Goal: Task Accomplishment & Management: Manage account settings

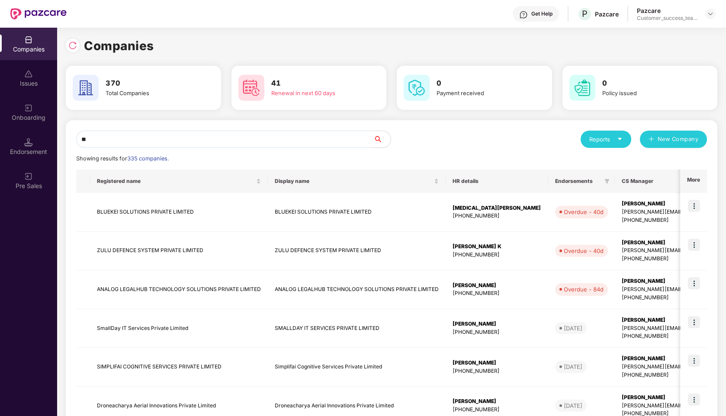
type input "*"
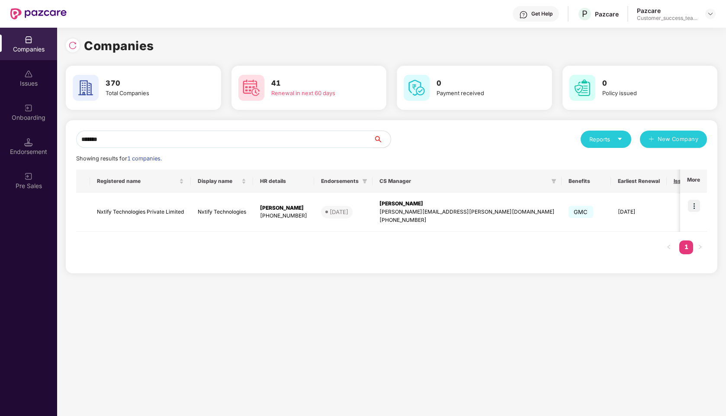
type input "*******"
click at [694, 207] on img at bounding box center [694, 206] width 12 height 12
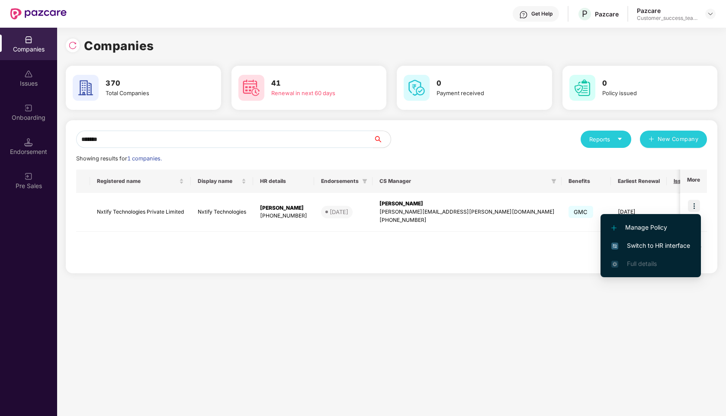
click at [641, 242] on span "Switch to HR interface" at bounding box center [651, 246] width 79 height 10
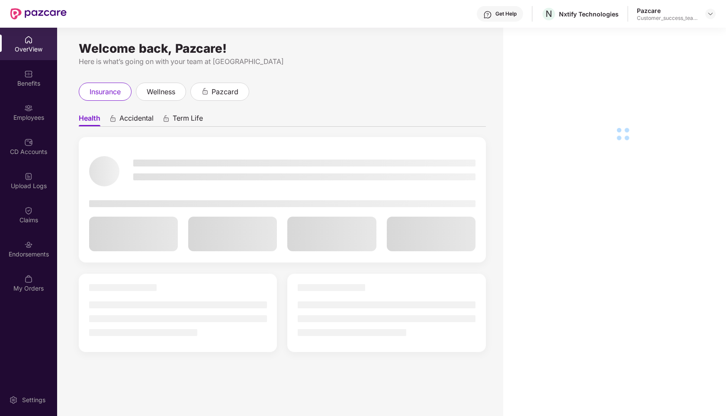
click at [27, 118] on div "Employees" at bounding box center [28, 117] width 57 height 9
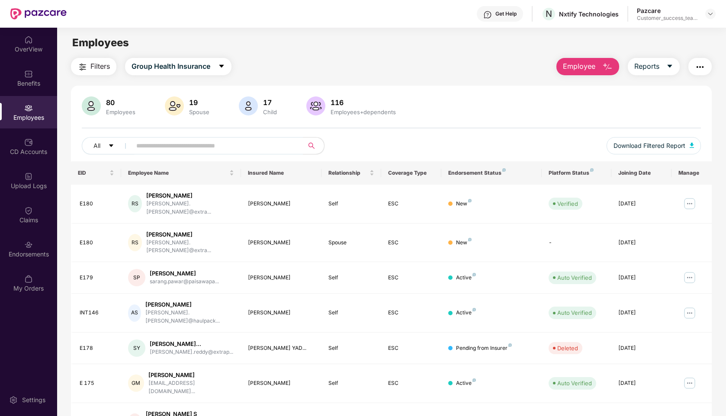
click at [584, 61] on button "Employee" at bounding box center [588, 66] width 63 height 17
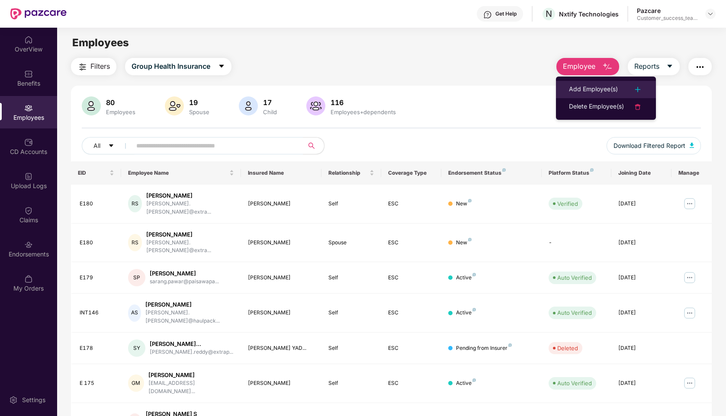
click at [575, 87] on div "Add Employee(s)" at bounding box center [593, 89] width 49 height 10
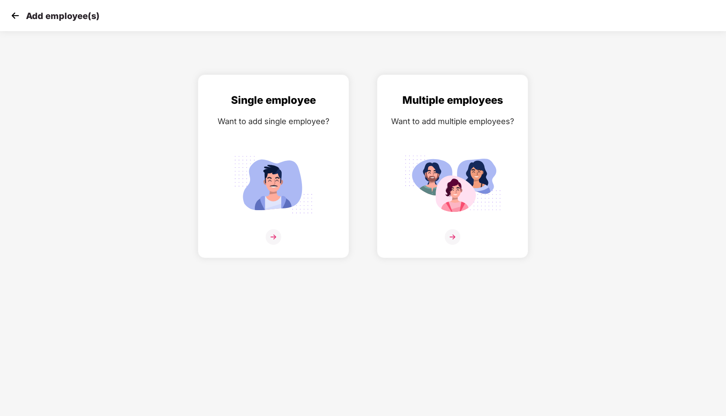
click at [13, 18] on img at bounding box center [15, 15] width 13 height 13
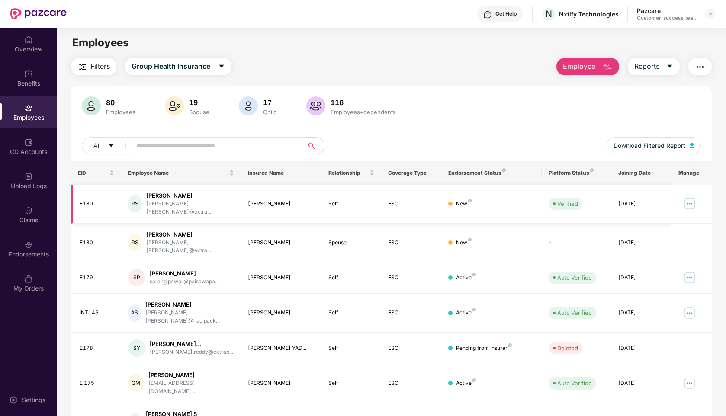
click at [690, 202] on img at bounding box center [690, 204] width 14 height 14
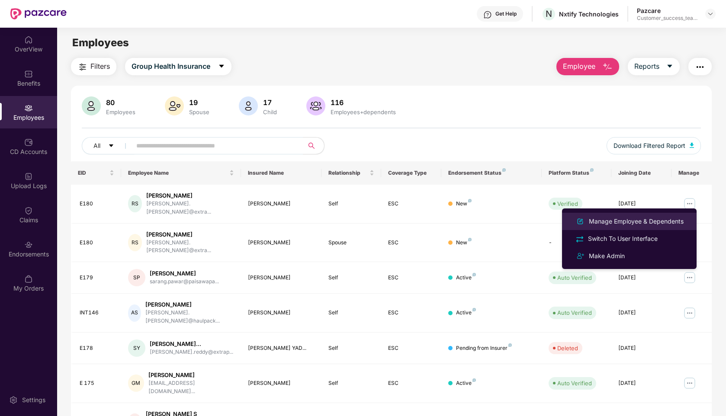
click at [607, 222] on div "Manage Employee & Dependents" at bounding box center [636, 222] width 98 height 10
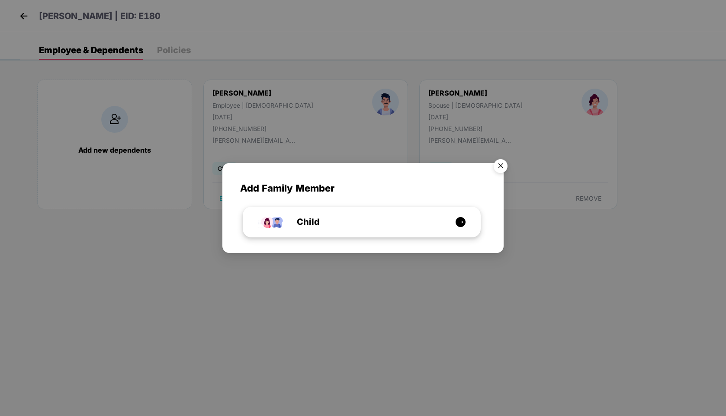
click at [465, 222] on img at bounding box center [460, 222] width 11 height 11
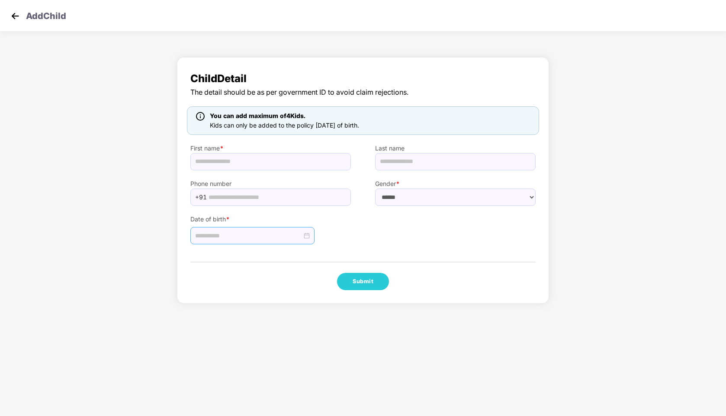
click at [293, 240] on input at bounding box center [248, 236] width 107 height 10
click at [206, 259] on button "button" at bounding box center [208, 254] width 10 height 17
click at [296, 252] on button "button" at bounding box center [294, 254] width 10 height 17
click at [18, 17] on img at bounding box center [15, 16] width 13 height 13
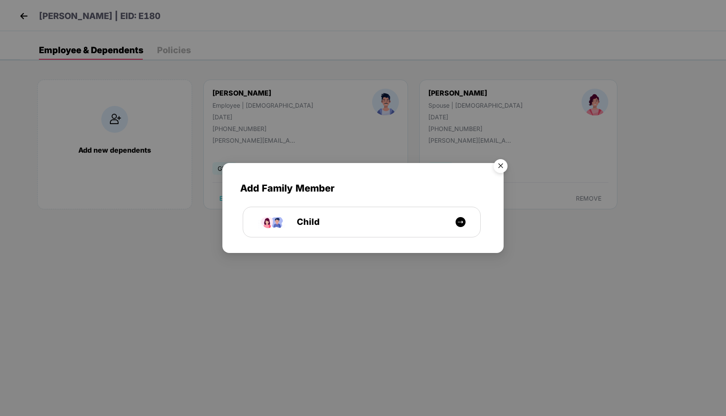
click at [507, 164] on img "Close" at bounding box center [501, 167] width 24 height 24
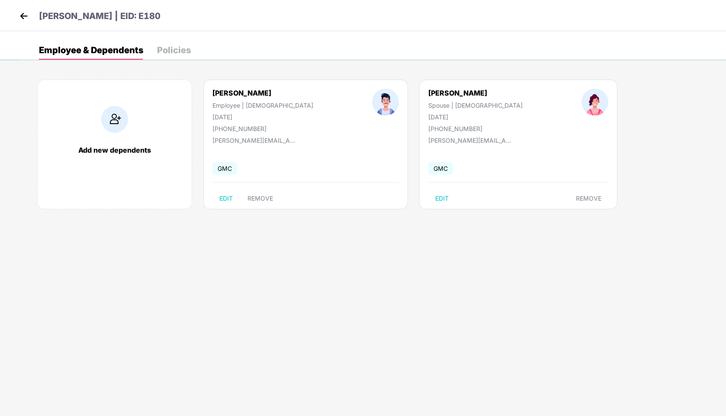
click at [25, 16] on img at bounding box center [23, 16] width 13 height 13
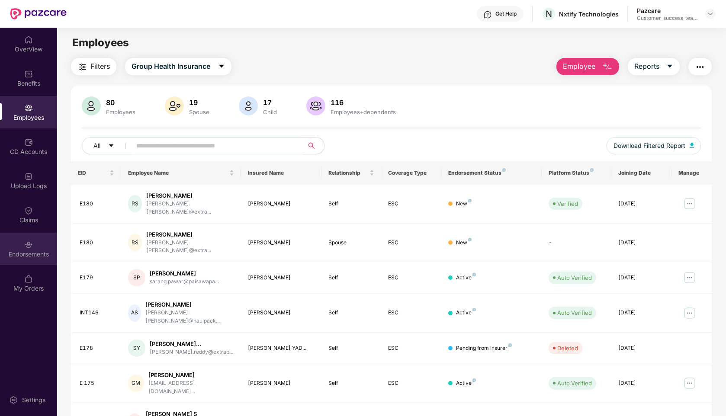
click at [31, 244] on img at bounding box center [28, 245] width 9 height 9
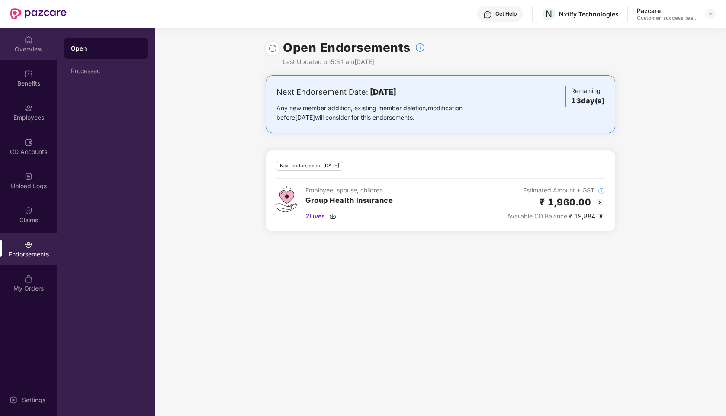
click at [19, 45] on div "OverView" at bounding box center [28, 49] width 57 height 9
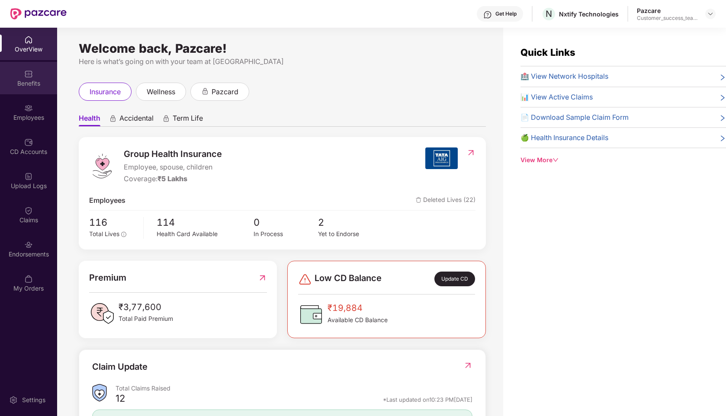
click at [26, 82] on div "Benefits" at bounding box center [28, 83] width 57 height 9
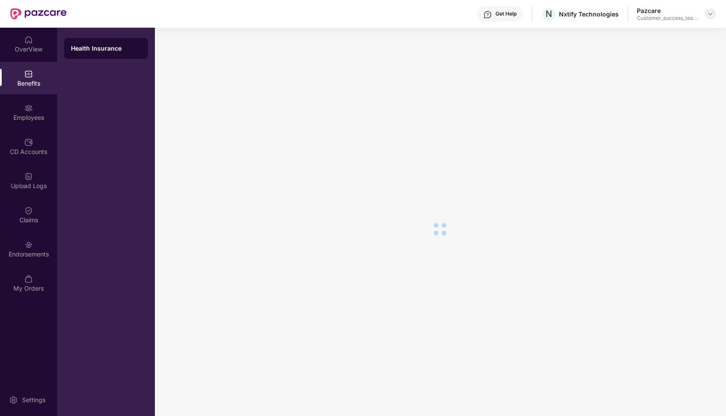
click at [713, 16] on img at bounding box center [710, 13] width 7 height 7
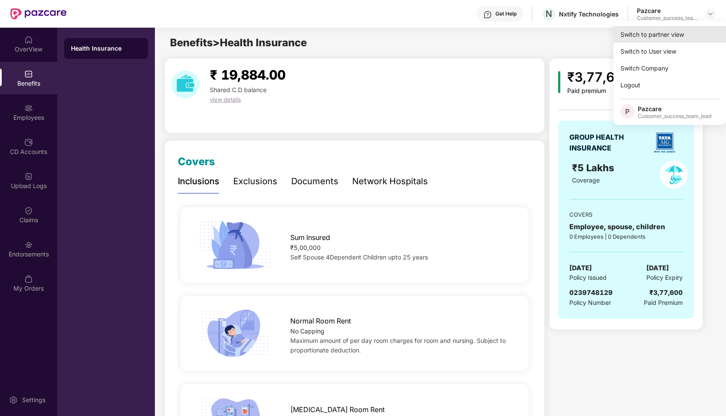
click at [641, 34] on div "Switch to partner view" at bounding box center [670, 34] width 113 height 17
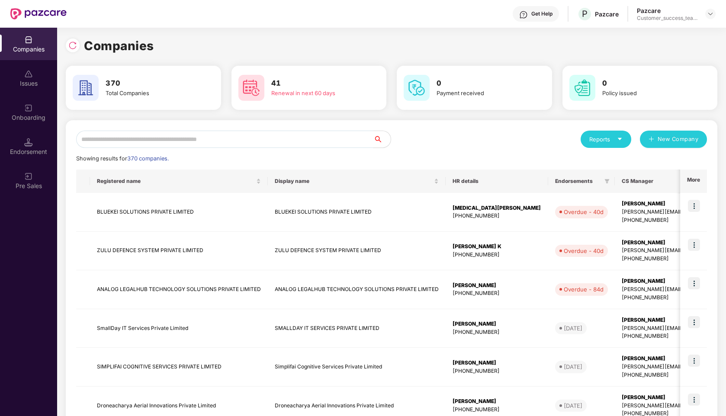
click at [293, 136] on input "text" at bounding box center [224, 139] width 297 height 17
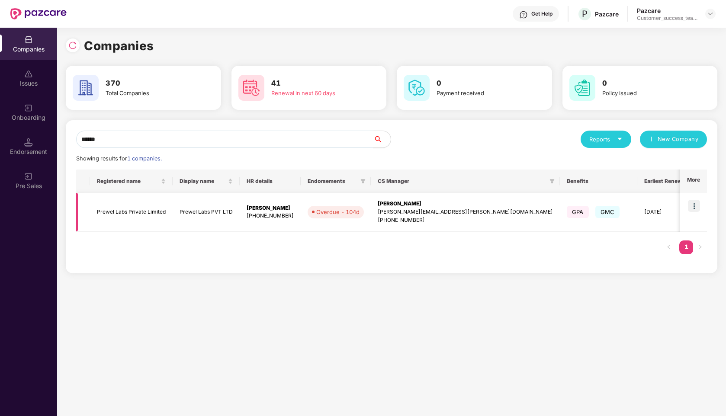
type input "******"
click at [694, 208] on img at bounding box center [694, 206] width 12 height 12
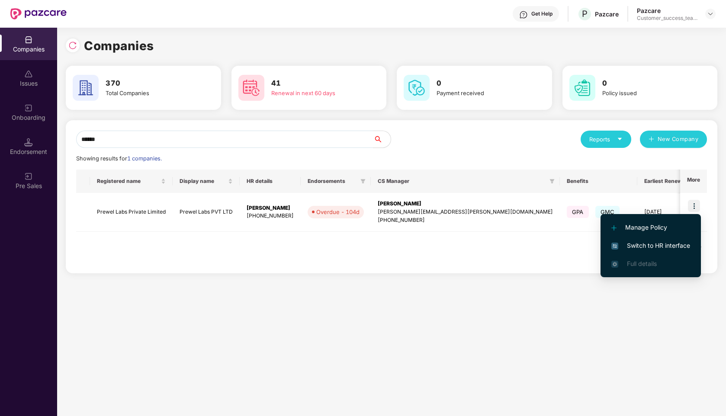
click at [633, 248] on span "Switch to HR interface" at bounding box center [651, 246] width 79 height 10
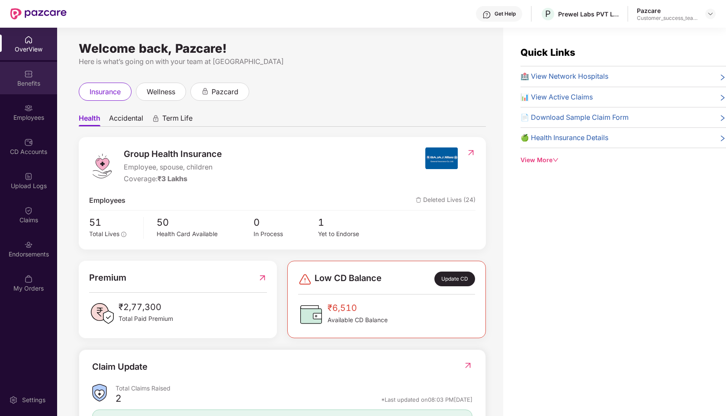
click at [30, 81] on div "Benefits" at bounding box center [28, 83] width 57 height 9
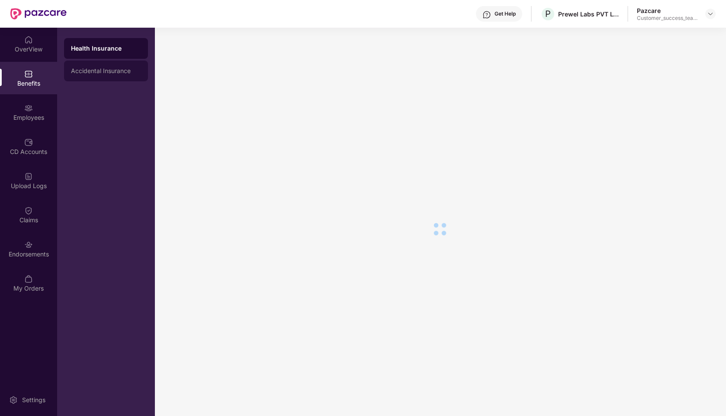
click at [87, 73] on div "Accidental Insurance" at bounding box center [106, 71] width 70 height 7
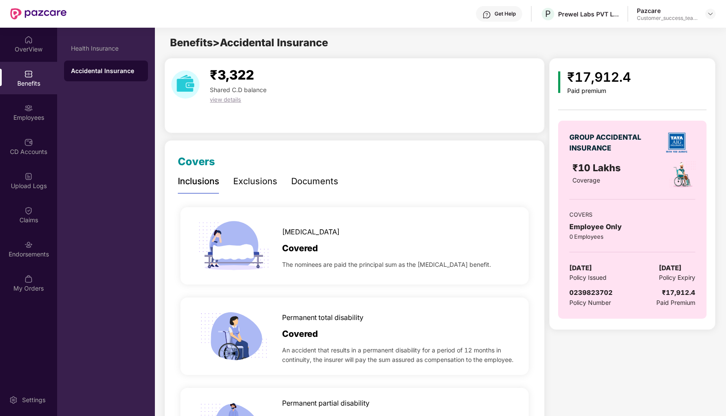
click at [302, 186] on div "Documents" at bounding box center [314, 181] width 47 height 13
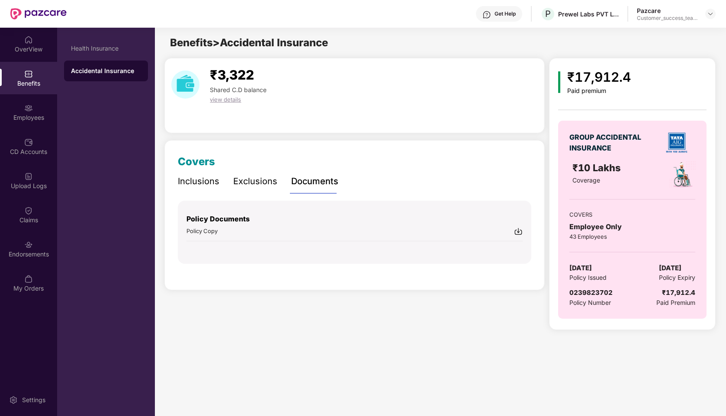
click at [205, 231] on span "Policy Copy" at bounding box center [202, 231] width 31 height 7
click at [714, 15] on div at bounding box center [711, 14] width 10 height 10
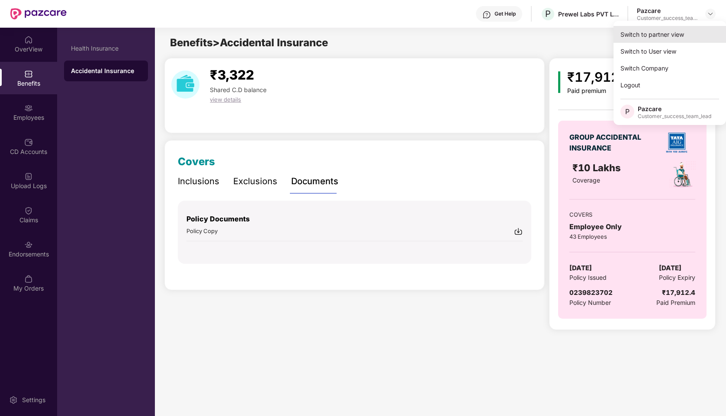
click at [644, 37] on div "Switch to partner view" at bounding box center [670, 34] width 113 height 17
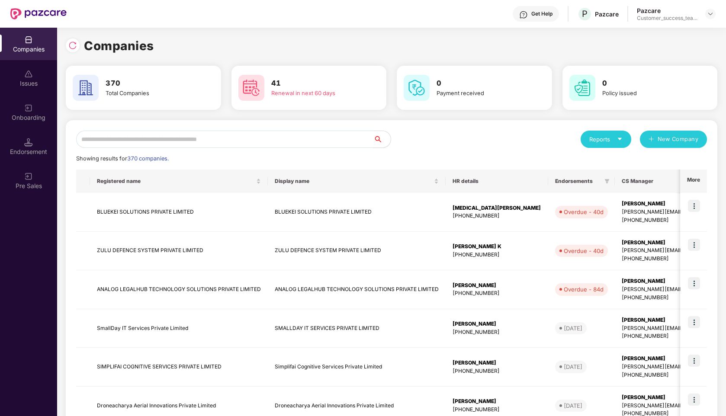
click at [144, 145] on input "text" at bounding box center [224, 139] width 297 height 17
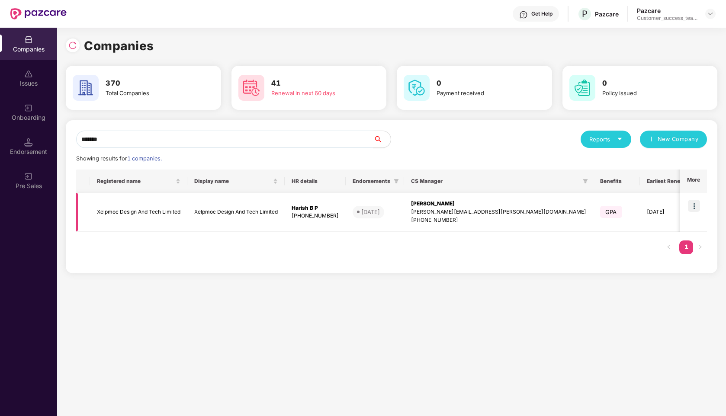
type input "*******"
click at [696, 203] on img at bounding box center [694, 206] width 12 height 12
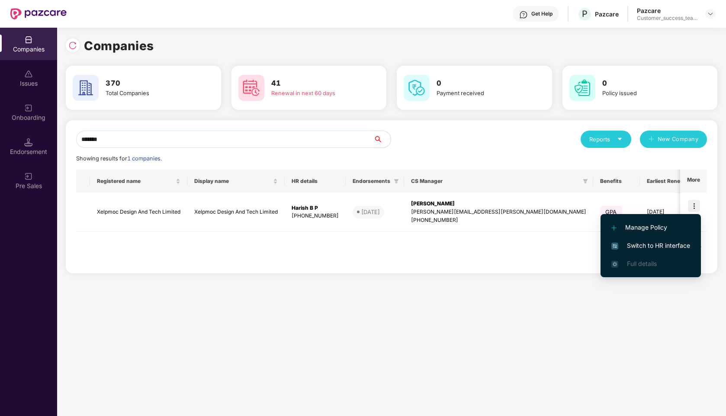
click at [633, 245] on span "Switch to HR interface" at bounding box center [651, 246] width 79 height 10
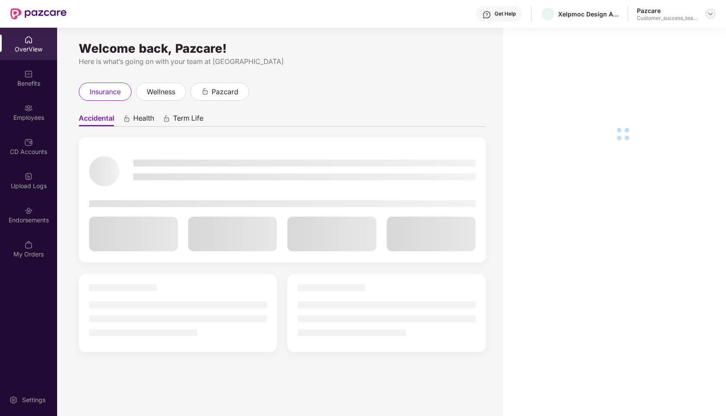
click at [709, 14] on img at bounding box center [710, 13] width 7 height 7
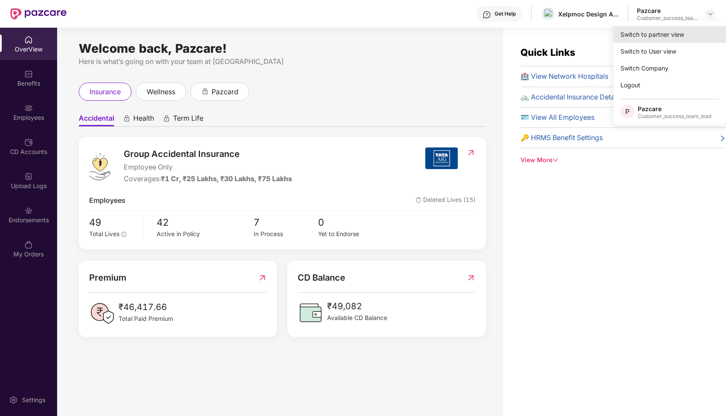
click at [640, 37] on div "Switch to partner view" at bounding box center [670, 34] width 113 height 17
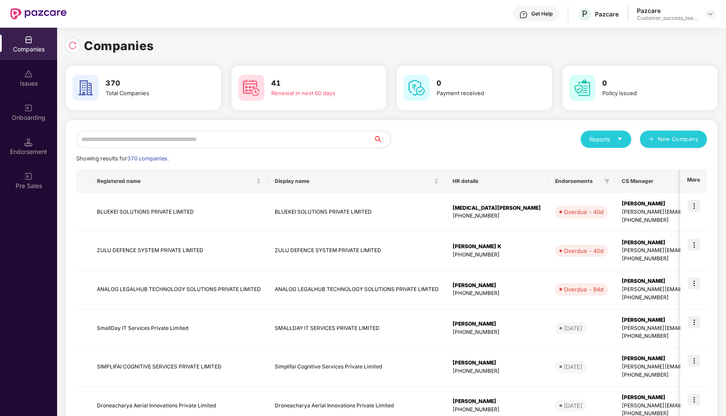
click at [158, 132] on input "text" at bounding box center [224, 139] width 297 height 17
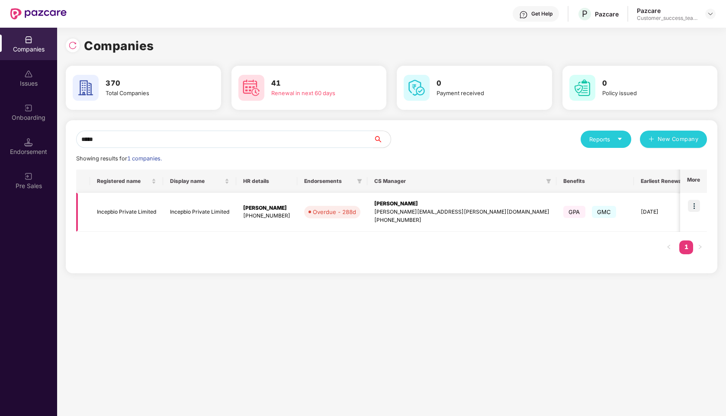
type input "*****"
click at [693, 207] on img at bounding box center [694, 206] width 12 height 12
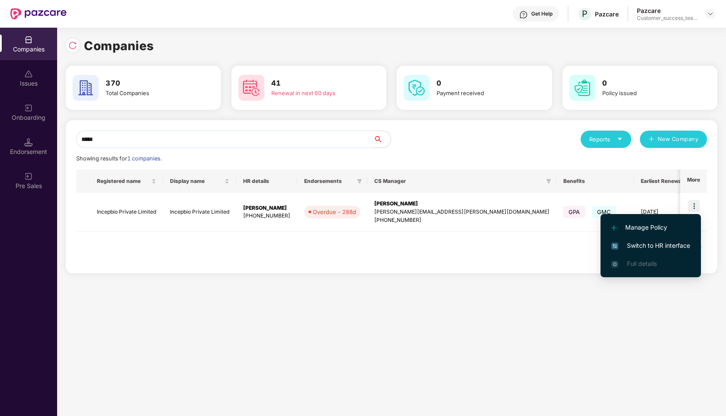
click at [632, 245] on span "Switch to HR interface" at bounding box center [651, 246] width 79 height 10
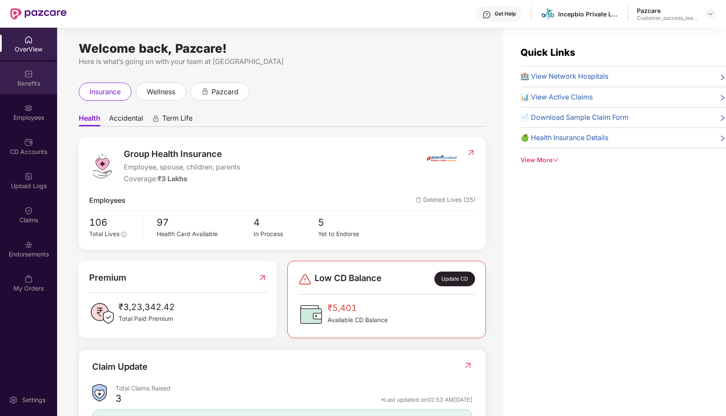
click at [28, 77] on img at bounding box center [28, 74] width 9 height 9
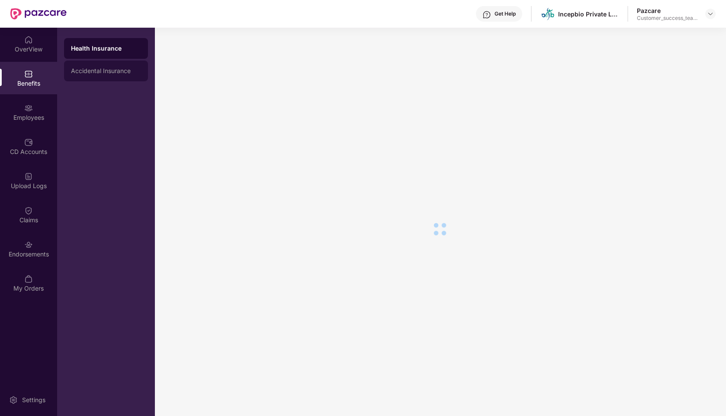
click at [115, 74] on div "Accidental Insurance" at bounding box center [106, 71] width 70 height 7
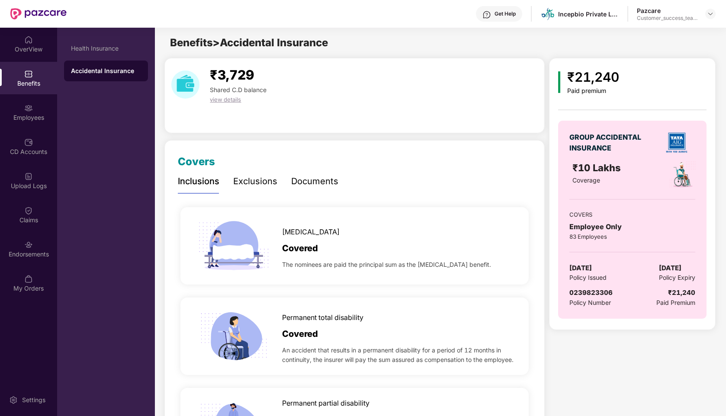
click at [299, 184] on div "Documents" at bounding box center [314, 181] width 47 height 13
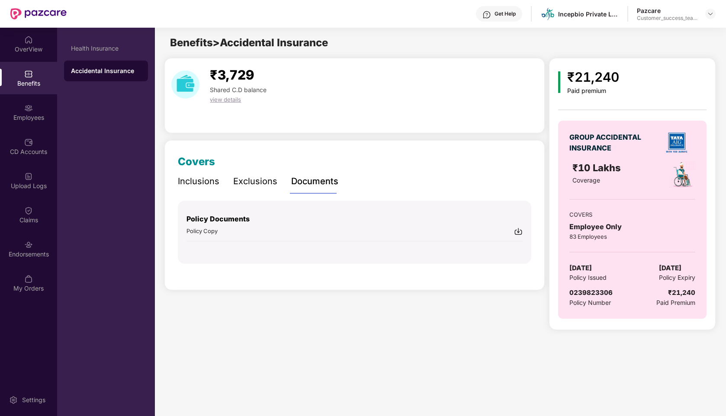
click at [195, 233] on span "Policy Copy" at bounding box center [202, 231] width 31 height 7
click at [711, 14] on img at bounding box center [710, 13] width 7 height 7
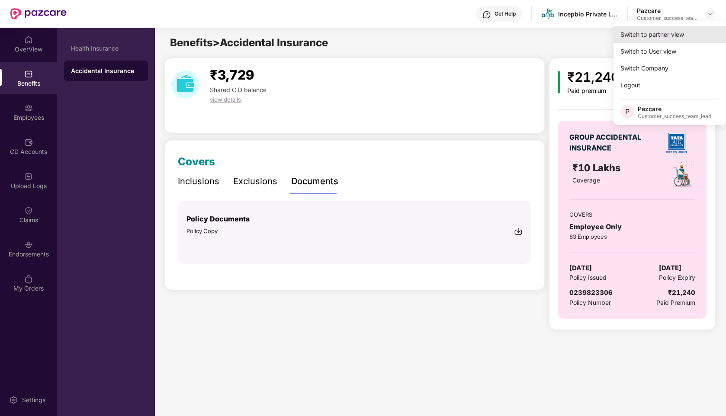
click at [674, 33] on div "Switch to partner view" at bounding box center [670, 34] width 113 height 17
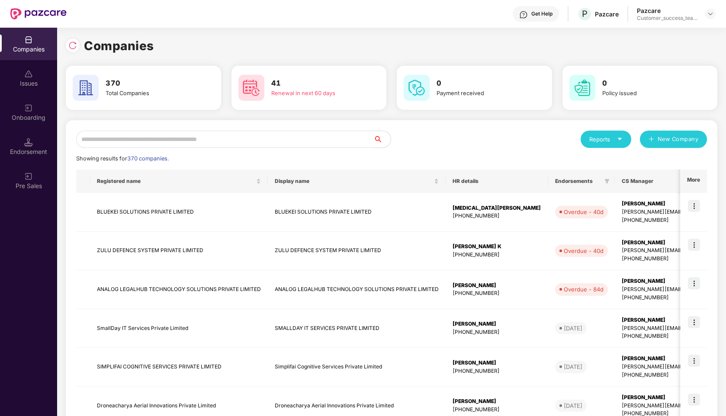
click at [184, 135] on input "text" at bounding box center [224, 139] width 297 height 17
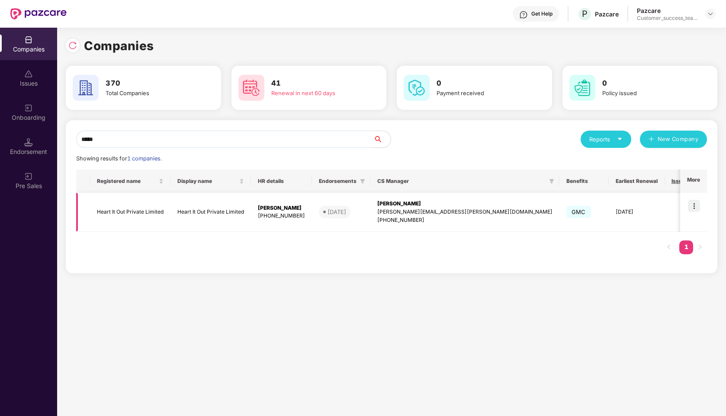
type input "*****"
click at [692, 207] on img at bounding box center [694, 206] width 12 height 12
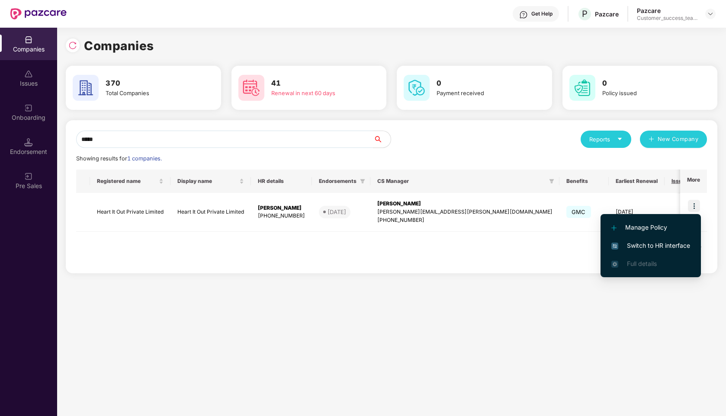
click at [620, 245] on span "Switch to HR interface" at bounding box center [651, 246] width 79 height 10
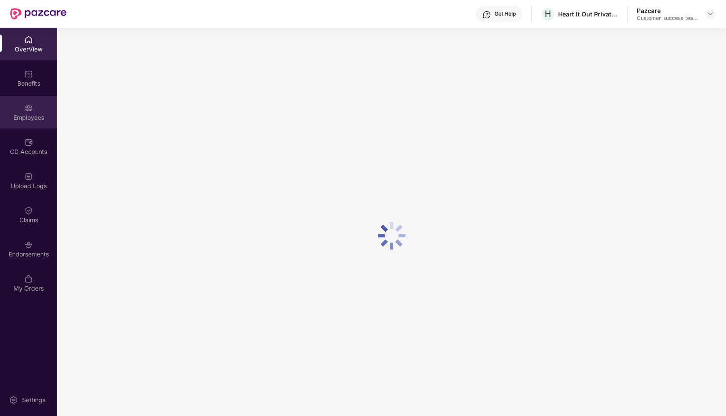
click at [27, 105] on img at bounding box center [28, 108] width 9 height 9
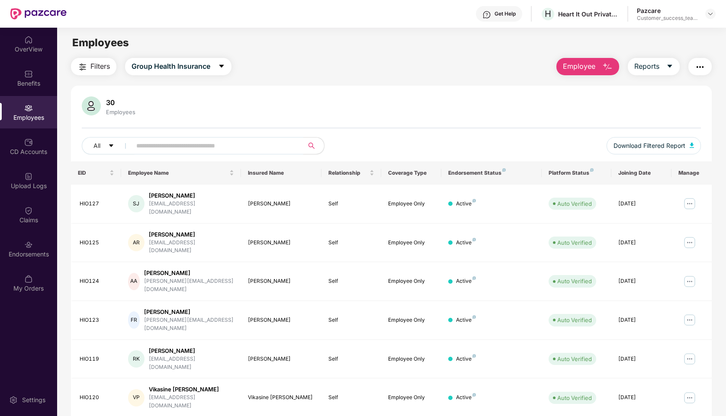
click at [204, 146] on input "text" at bounding box center [213, 145] width 155 height 13
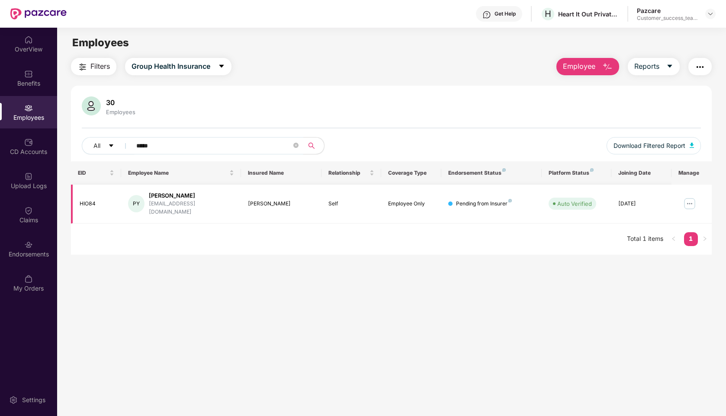
type input "*****"
click at [691, 197] on img at bounding box center [690, 204] width 14 height 14
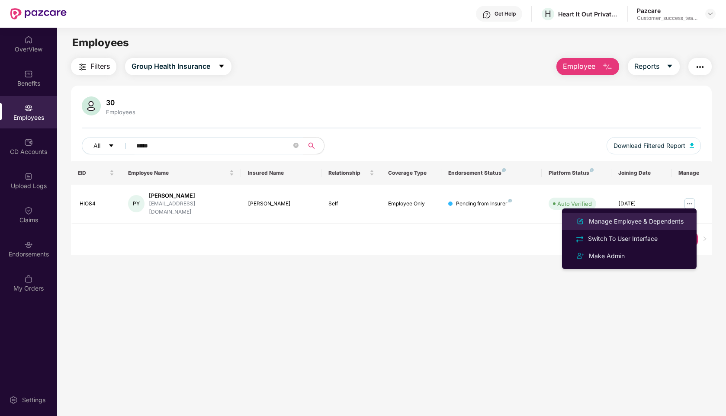
click at [615, 221] on div "Manage Employee & Dependents" at bounding box center [636, 222] width 98 height 10
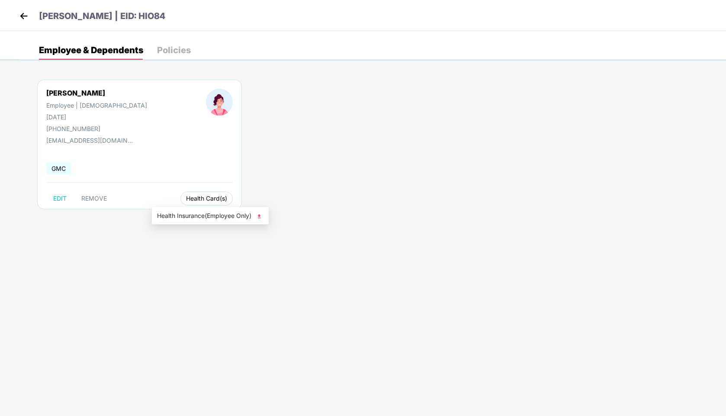
click at [186, 198] on span "Health Card(s)" at bounding box center [206, 199] width 41 height 4
click at [182, 213] on span "Health Insurance(Employee Only)" at bounding box center [210, 216] width 106 height 10
click at [22, 19] on img at bounding box center [23, 16] width 13 height 13
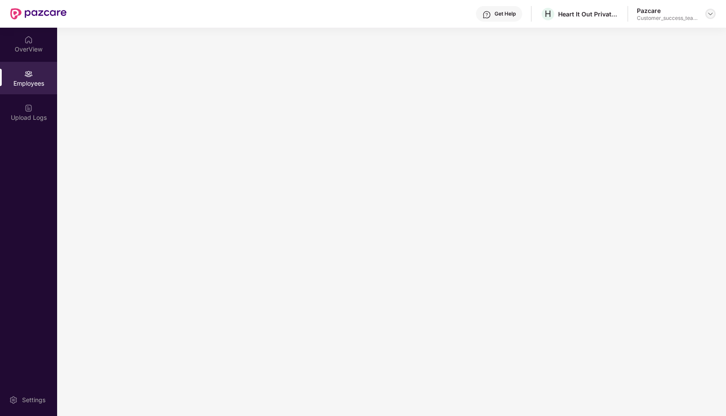
click at [712, 16] on img at bounding box center [710, 13] width 7 height 7
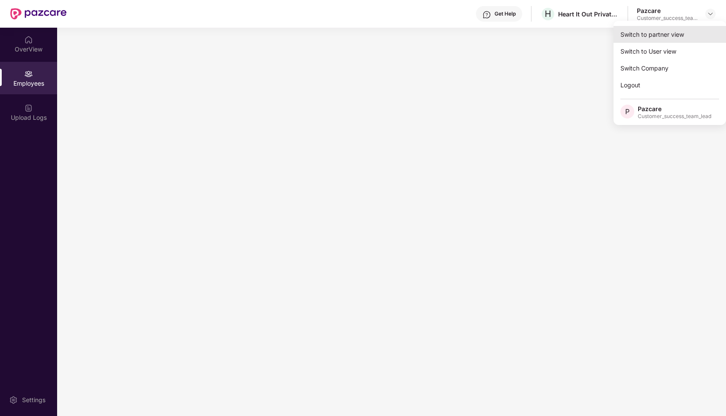
click at [655, 38] on div "Switch to partner view" at bounding box center [670, 34] width 113 height 17
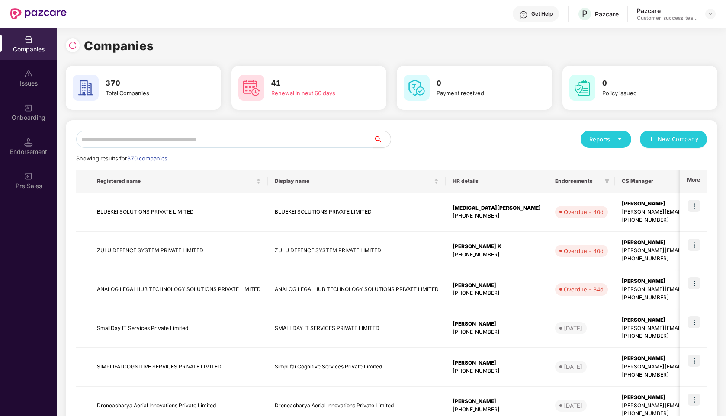
click at [603, 140] on div "Reports" at bounding box center [606, 139] width 33 height 9
click at [607, 162] on div "Companies" at bounding box center [602, 163] width 32 height 10
